Goal: Transaction & Acquisition: Subscribe to service/newsletter

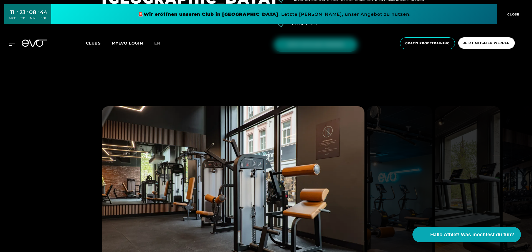
scroll to position [443, 0]
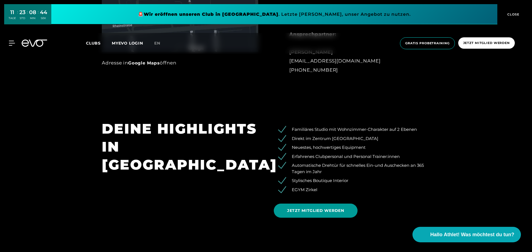
click at [323, 212] on span "JETZT MITGLIED WERDEN" at bounding box center [315, 211] width 57 height 6
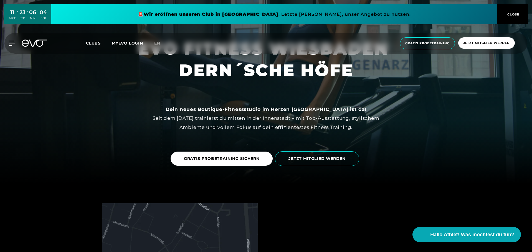
scroll to position [0, 0]
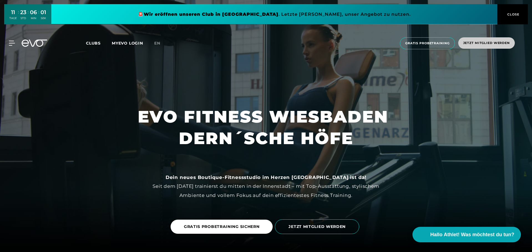
click at [510, 39] on span "Jetzt Mitglied werden" at bounding box center [486, 42] width 57 height 11
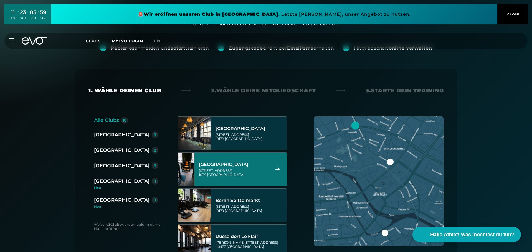
scroll to position [55, 0]
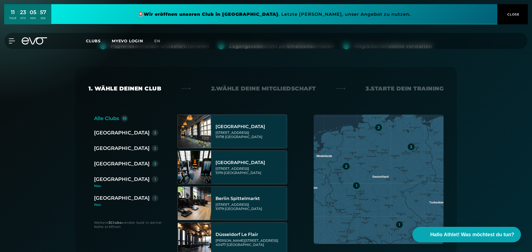
click at [117, 197] on div "[GEOGRAPHIC_DATA]" at bounding box center [121, 199] width 55 height 8
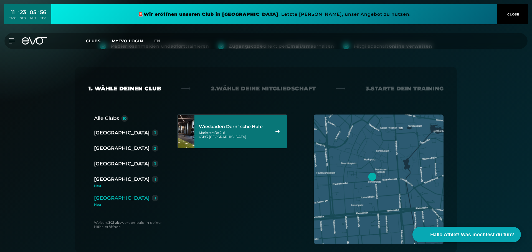
click at [192, 121] on img at bounding box center [185, 131] width 33 height 33
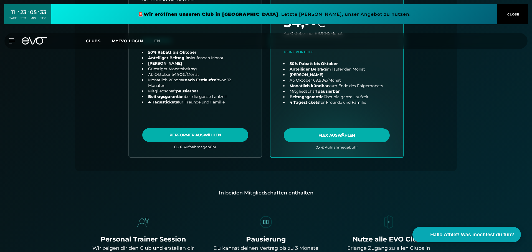
scroll to position [316, 0]
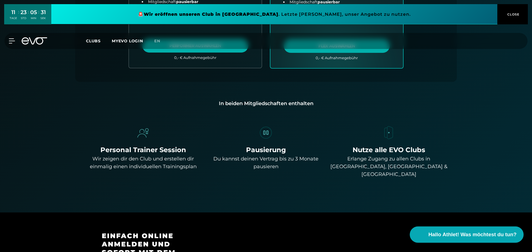
click at [478, 239] on button "Hallo Athlet! Was möchtest du tun?" at bounding box center [467, 235] width 114 height 16
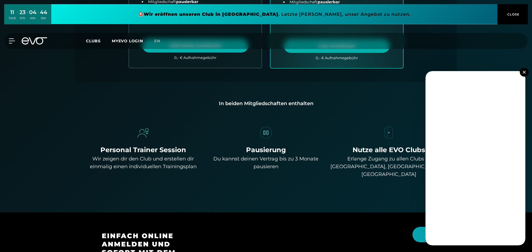
scroll to position [483, 0]
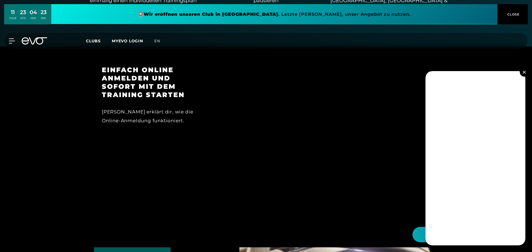
click at [525, 70] on button at bounding box center [523, 72] width 9 height 9
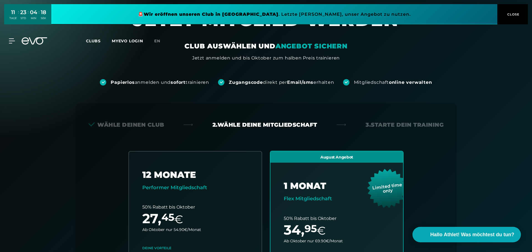
scroll to position [0, 0]
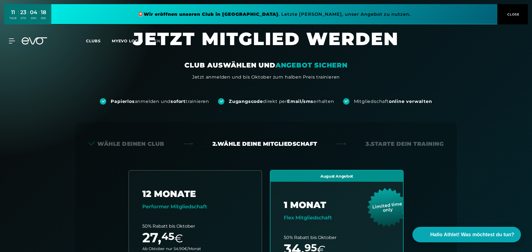
click at [23, 35] on div "MyEVO Login Über EVO Mitgliedschaften Probetraining TAGESPASS EVO Studios [GEOG…" at bounding box center [265, 41] width 529 height 16
click at [42, 50] on div "MyEVO Login Über EVO Mitgliedschaften Probetraining TAGESPASS EVO Studios [GEOG…" at bounding box center [266, 41] width 532 height 25
click at [7, 36] on div "MyEVO Login Über EVO Mitgliedschaften Probetraining TAGESPASS EVO Studios [GEOG…" at bounding box center [265, 41] width 529 height 16
click at [13, 44] on div "MyEVO Login Über EVO Mitgliedschaften Probetraining TAGESPASS EVO Studios [GEOG…" at bounding box center [8, 41] width 19 height 5
click at [15, 40] on icon at bounding box center [13, 41] width 8 height 5
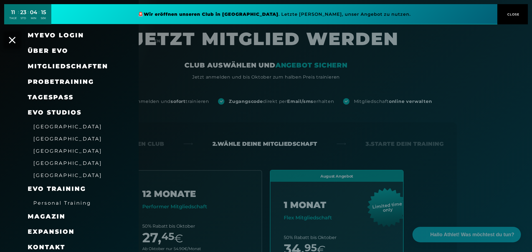
click at [62, 49] on span "Über EVO" at bounding box center [48, 50] width 40 height 7
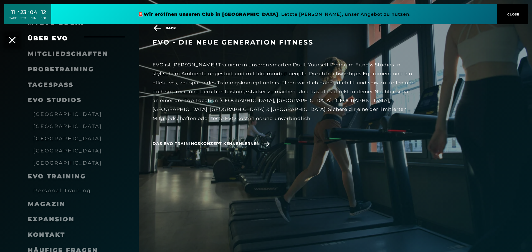
scroll to position [35, 0]
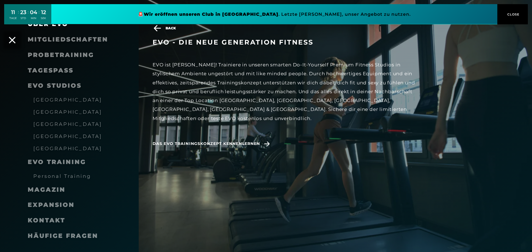
click at [45, 190] on span "Magazin" at bounding box center [47, 189] width 38 height 7
